Goal: Obtain resource: Obtain resource

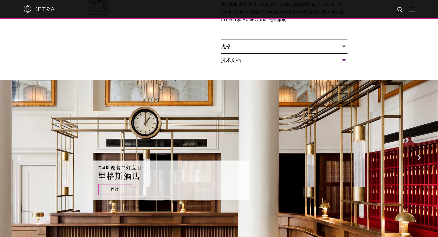
scroll to position [78, 0]
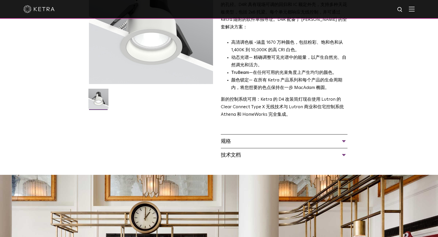
click at [340, 155] on div "技术文档" at bounding box center [284, 155] width 127 height 8
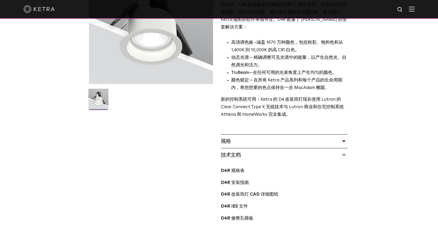
click at [341, 142] on div "规格" at bounding box center [284, 141] width 127 height 8
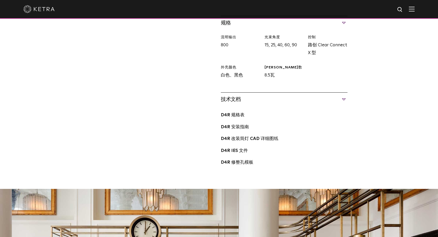
scroll to position [208, 0]
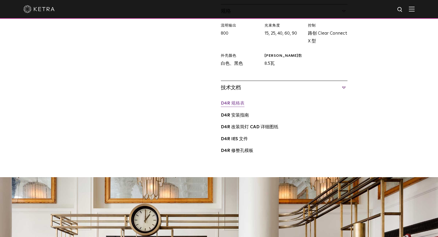
click at [228, 103] on link "D4R 规格表" at bounding box center [233, 103] width 24 height 4
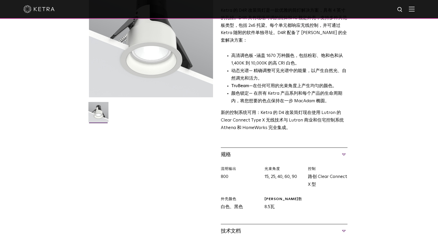
scroll to position [52, 0]
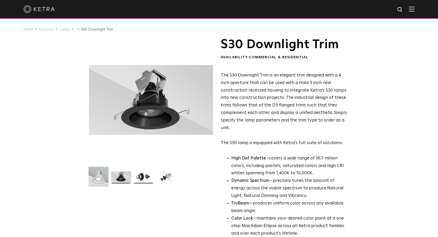
click at [140, 174] on img at bounding box center [144, 178] width 20 height 15
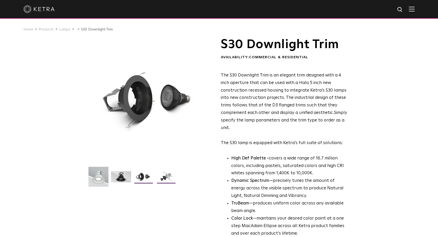
click at [164, 177] on img at bounding box center [166, 178] width 20 height 15
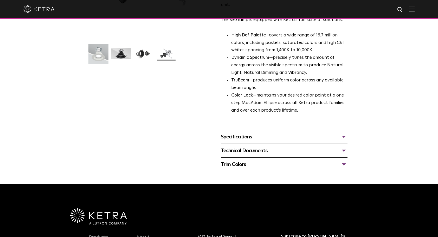
scroll to position [130, 0]
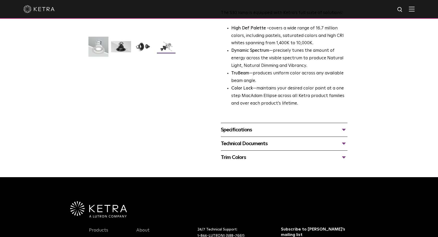
click at [328, 127] on div "Specifications" at bounding box center [284, 130] width 127 height 8
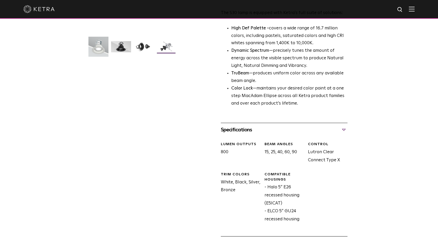
click at [330, 132] on div "Specifications" at bounding box center [284, 130] width 127 height 8
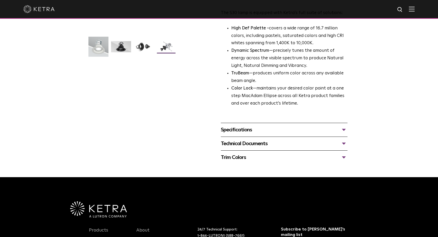
click at [337, 143] on div "Technical Documents" at bounding box center [284, 143] width 127 height 8
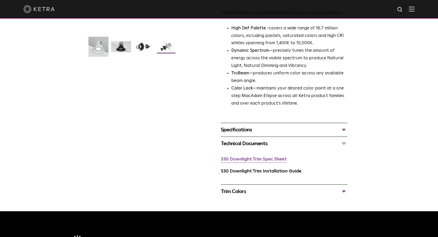
click at [263, 158] on link "S30 Downlight Trim Spec Sheet" at bounding box center [254, 159] width 66 height 4
